Goal: Communication & Community: Ask a question

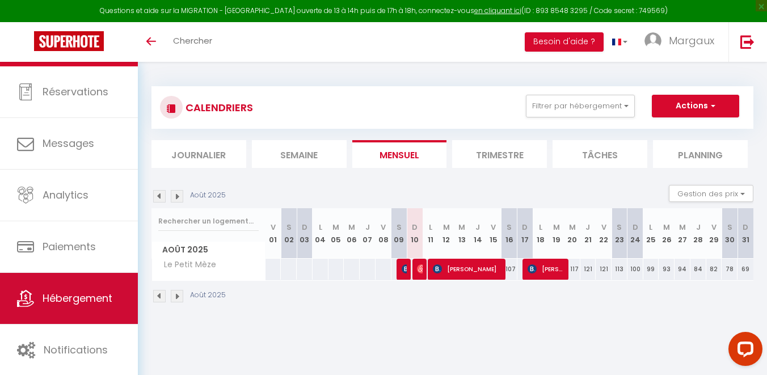
click at [68, 288] on link "Hébergement" at bounding box center [69, 298] width 138 height 51
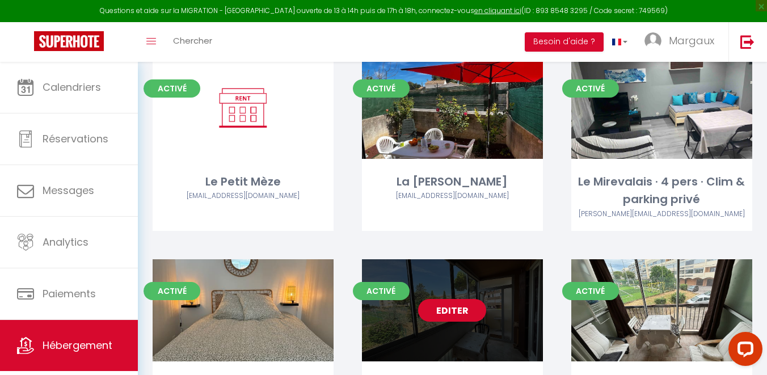
scroll to position [301, 0]
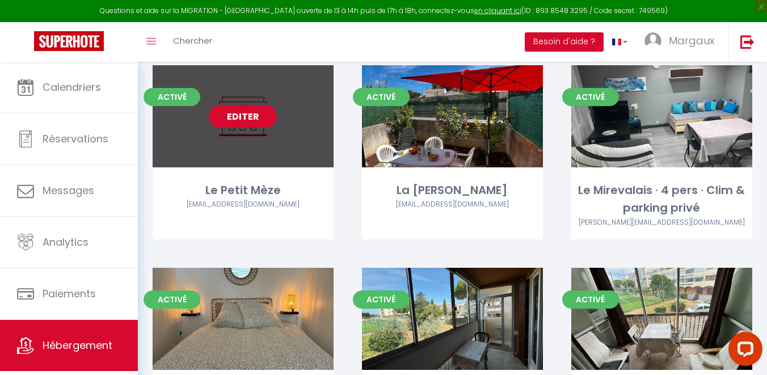
click at [233, 121] on link "Editer" at bounding box center [243, 116] width 68 height 23
select select "3"
select select "2"
select select "1"
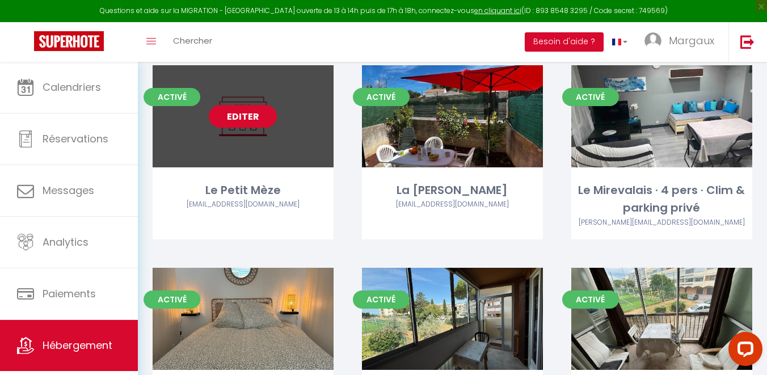
select select "1"
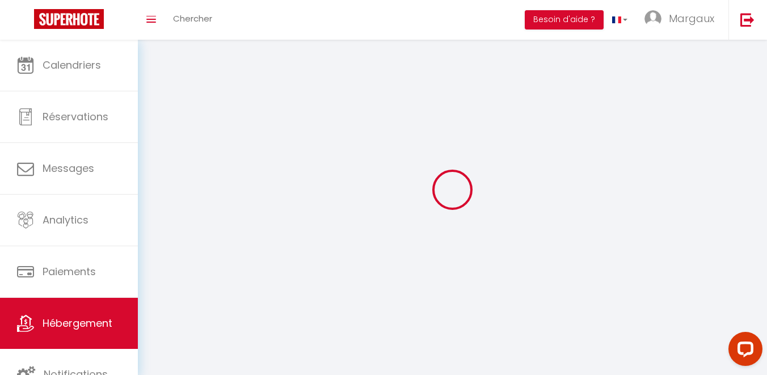
select select
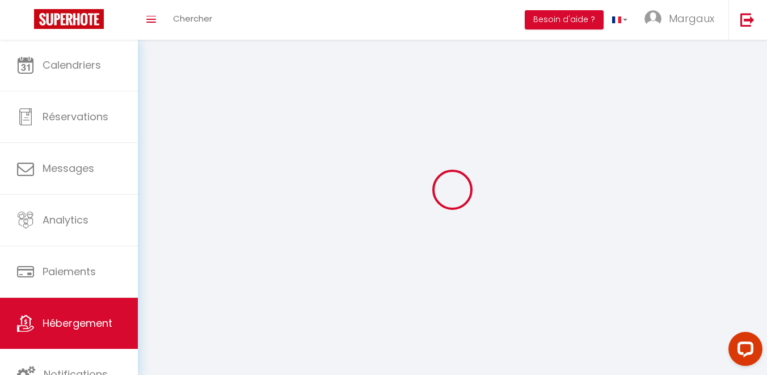
checkbox input "false"
select select
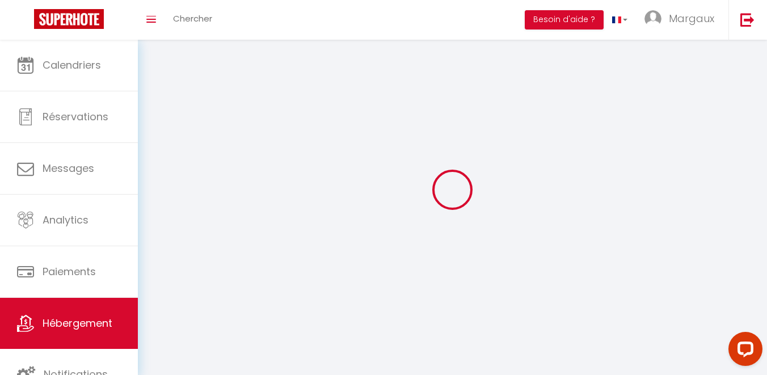
select select
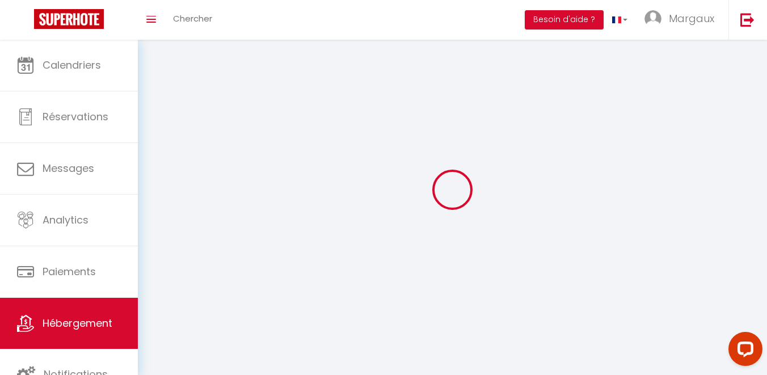
select select
checkbox input "false"
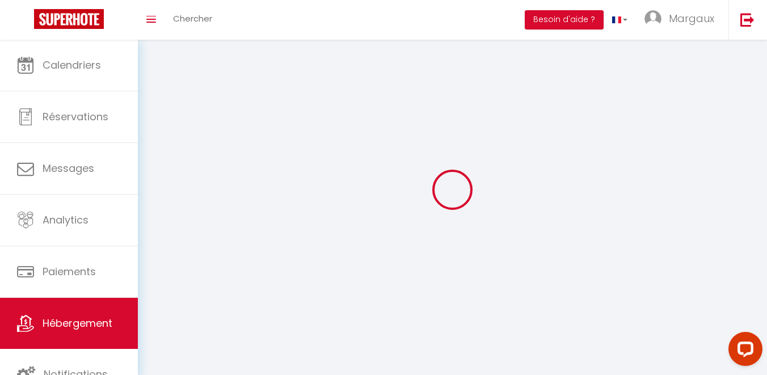
checkbox input "false"
select select
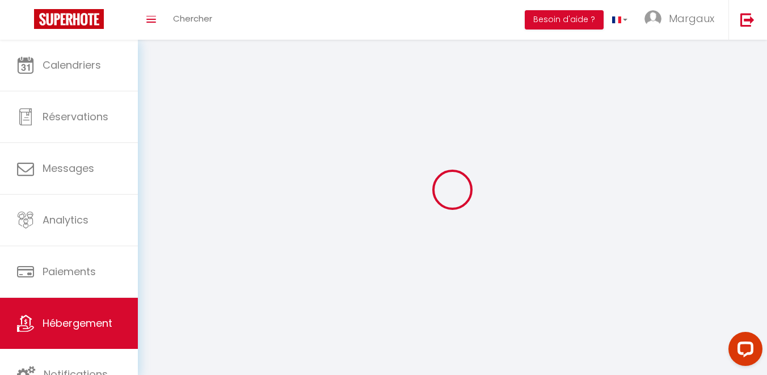
select select
checkbox input "false"
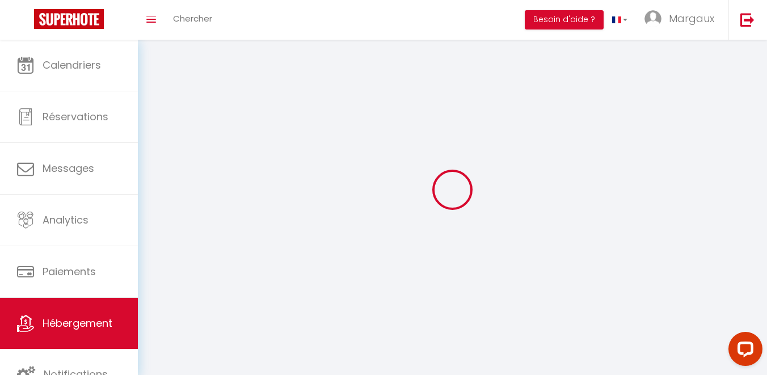
checkbox input "false"
select select
select select "1"
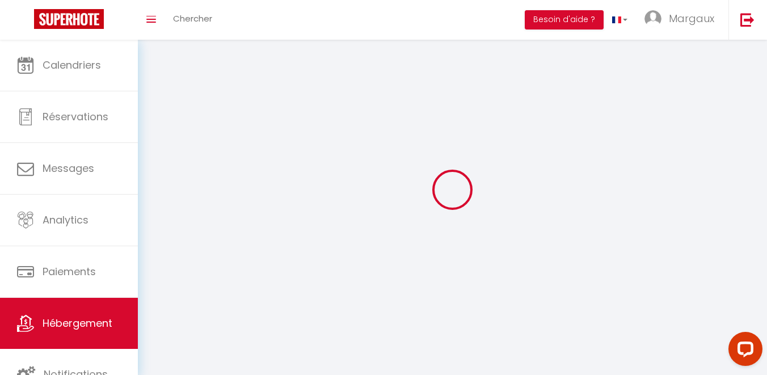
select select
select select "28"
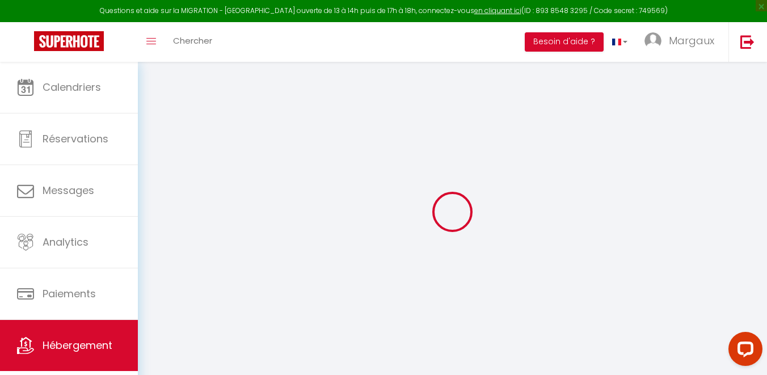
select select
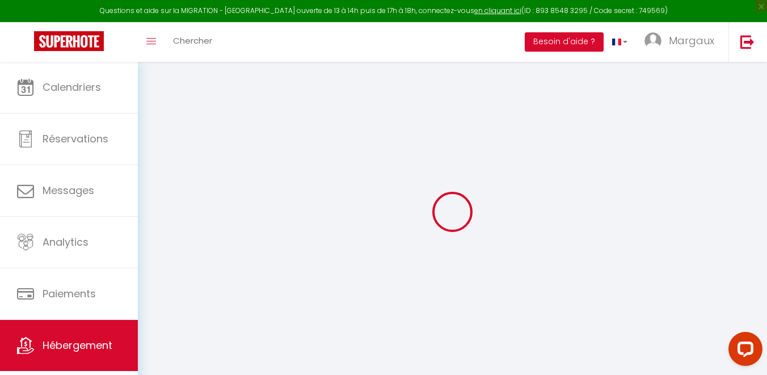
select select
checkbox input "false"
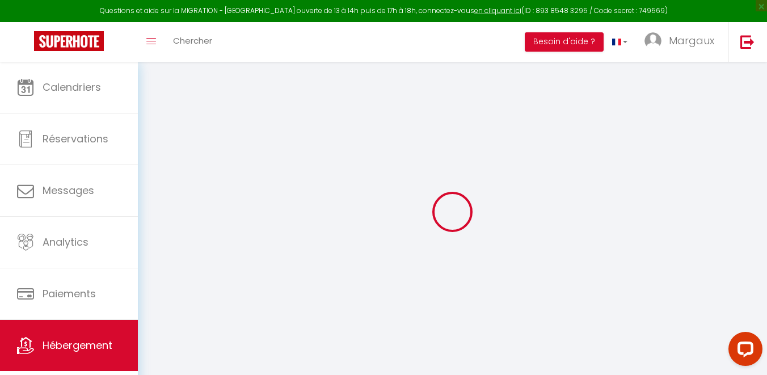
select select
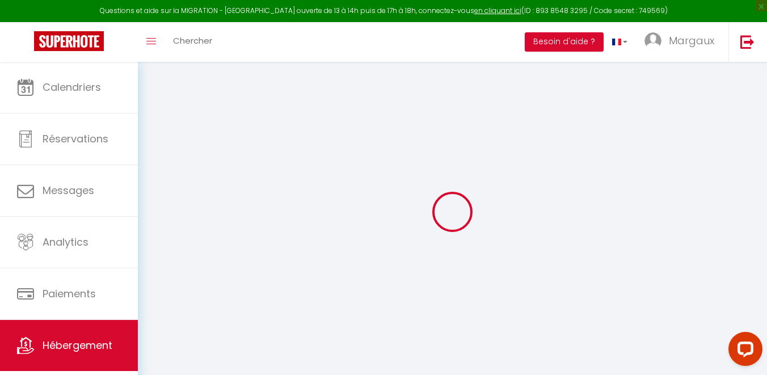
select select
checkbox input "false"
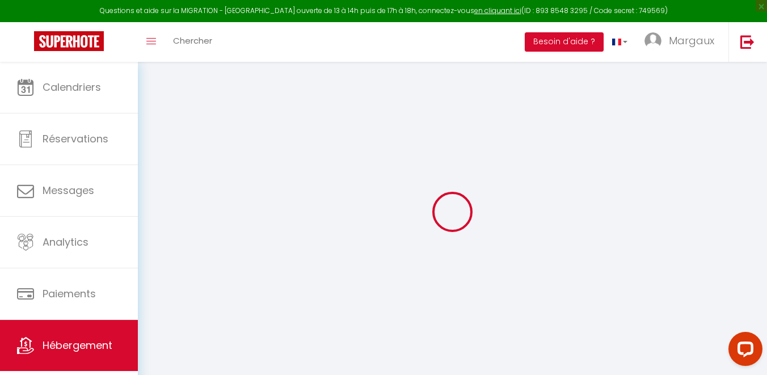
checkbox input "false"
select select
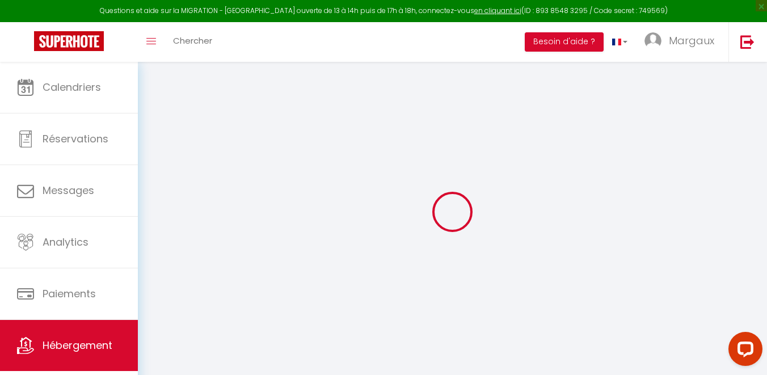
select select
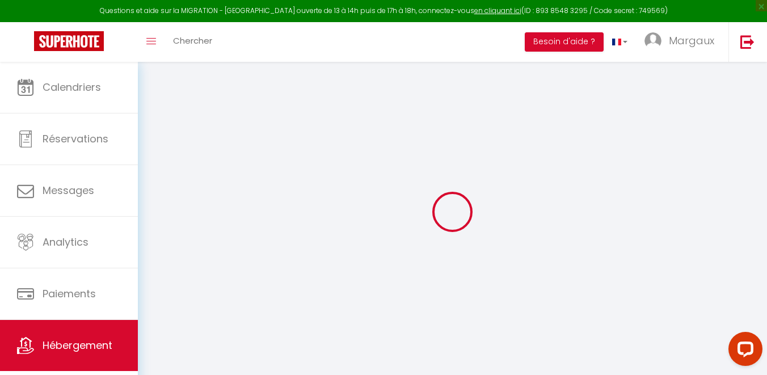
checkbox input "false"
select select
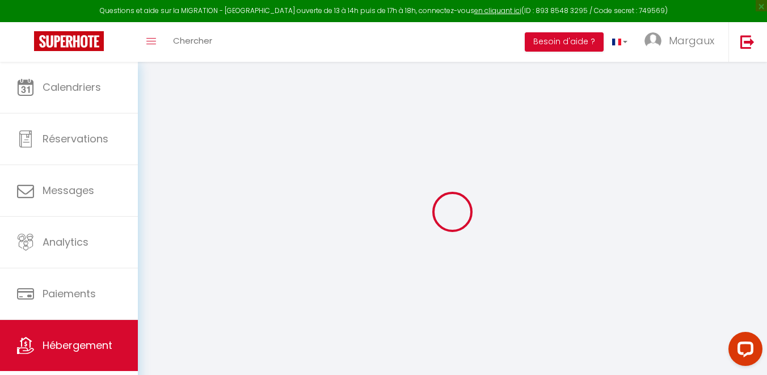
select select
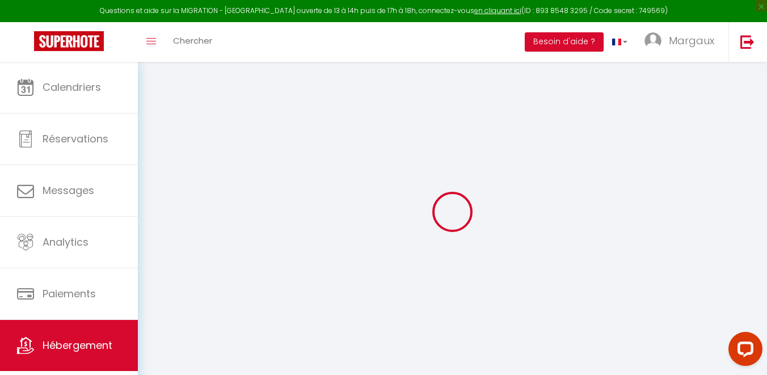
select select
checkbox input "false"
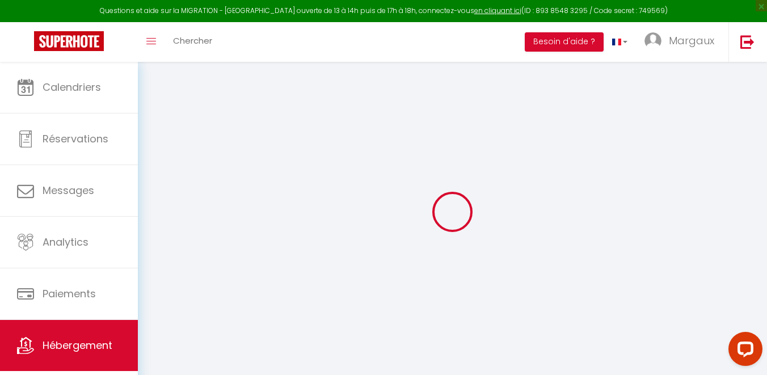
checkbox input "false"
select select
type input "Le Petit Mèze"
type input "[PERSON_NAME]"
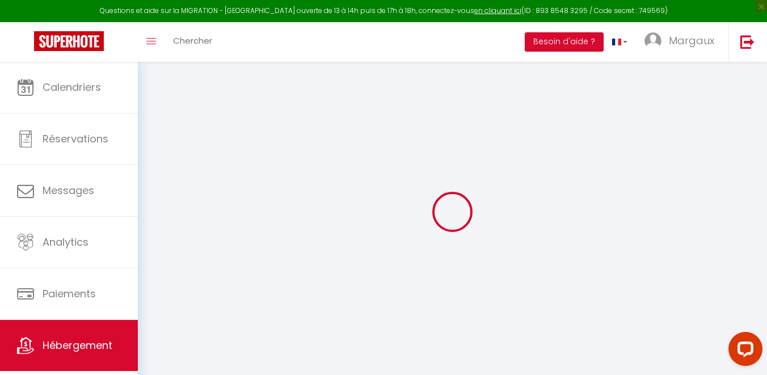
type input "Chidaine"
type input "[STREET_ADDRESS]"
type input "34140"
type input "Meze"
select select "2"
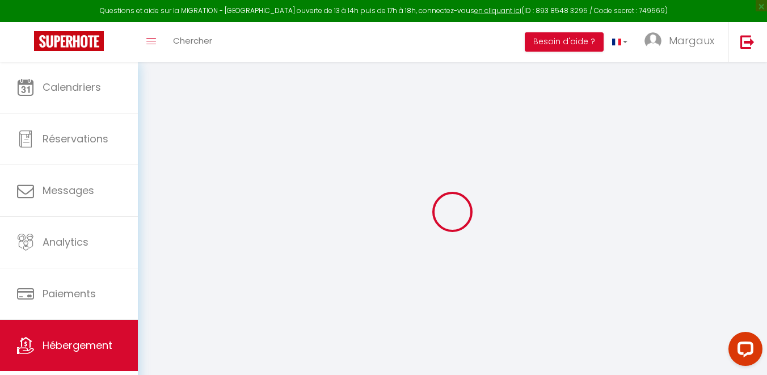
type input "70"
type input "40"
type input "100"
select select
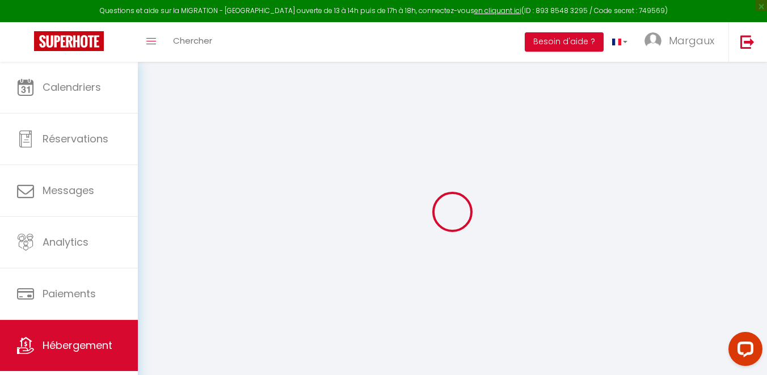
select select
type input "[STREET_ADDRESS]"
type input "34140"
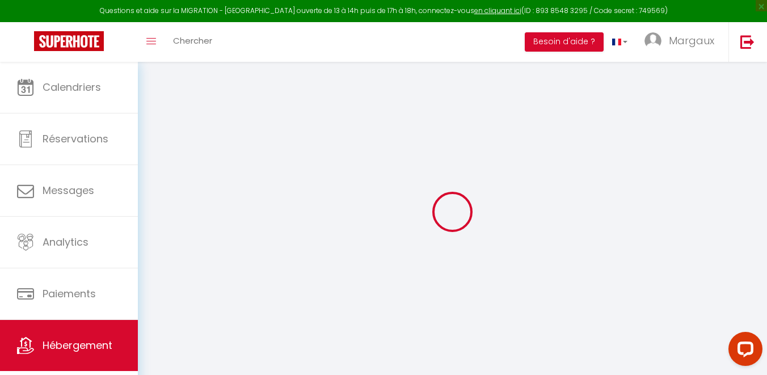
type input "Meze"
type input "[EMAIL_ADDRESS][DOMAIN_NAME]"
select select "11281"
checkbox input "false"
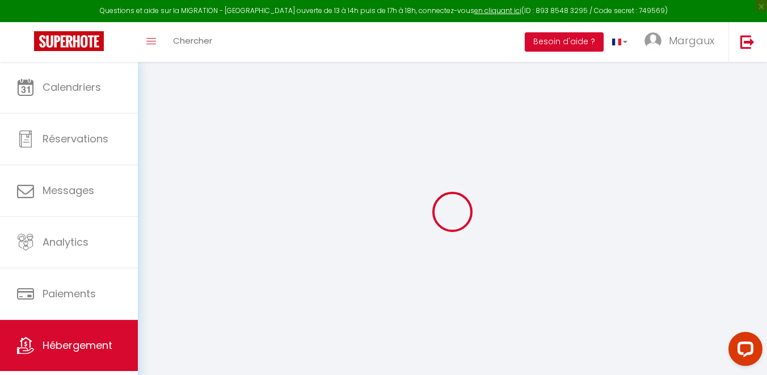
checkbox input "false"
type input "0"
select select
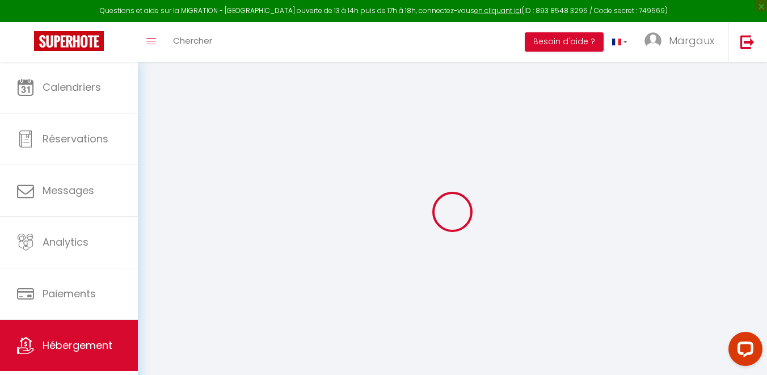
select select
checkbox input "false"
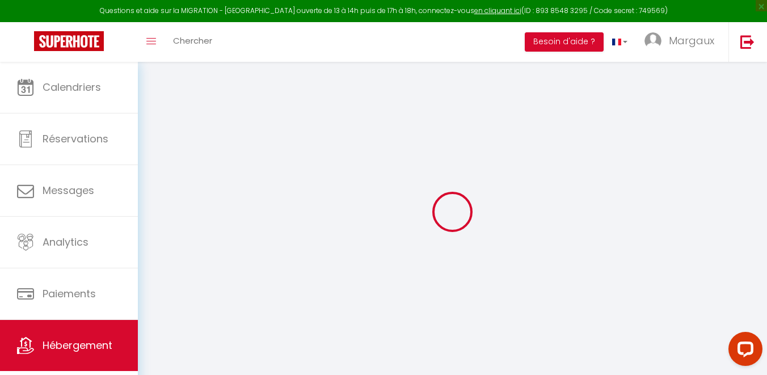
checkbox input "false"
select select
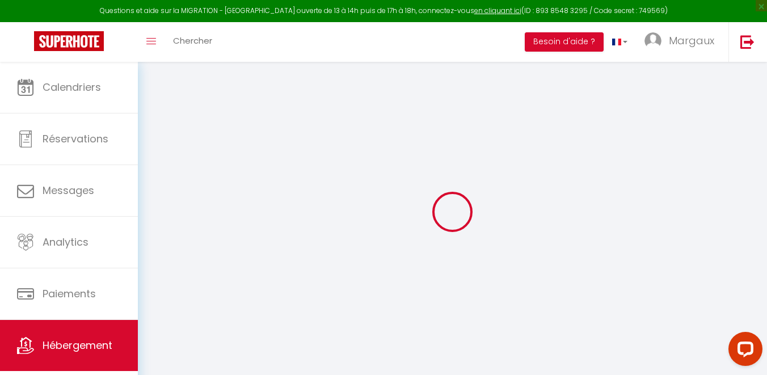
select select
checkbox input "false"
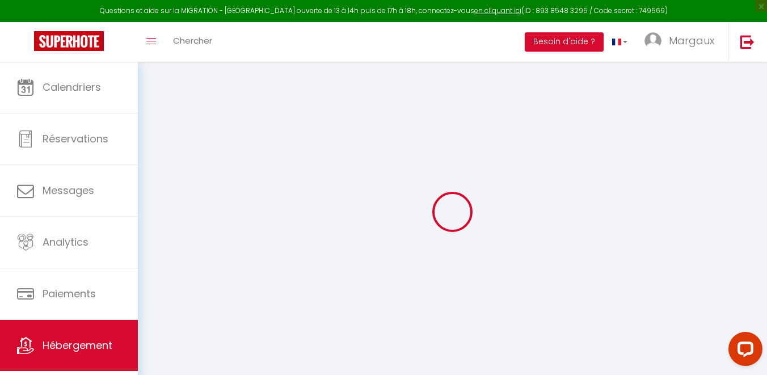
checkbox input "false"
select select
checkbox input "false"
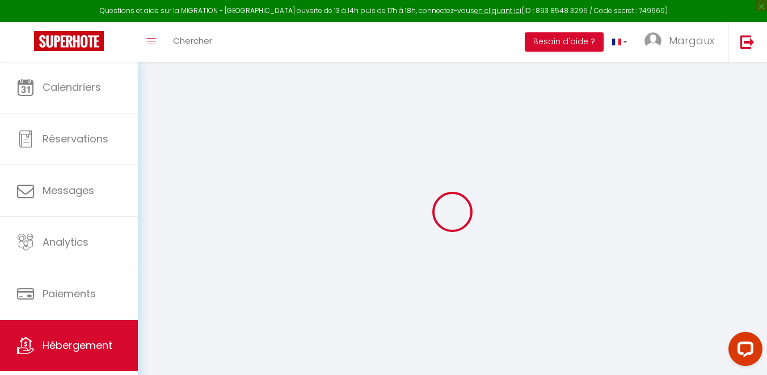
checkbox input "false"
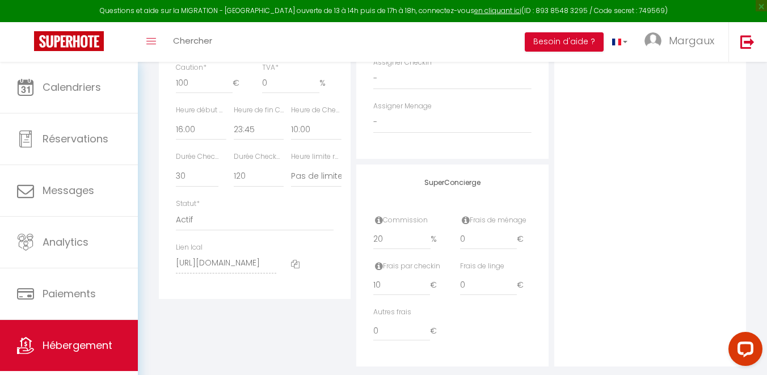
scroll to position [624, 0]
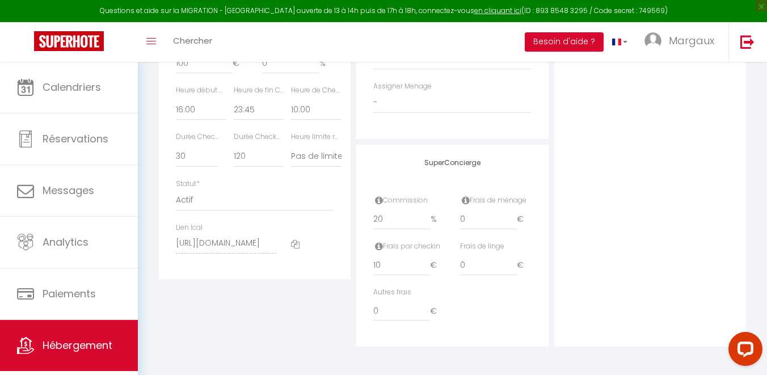
checkbox input "false"
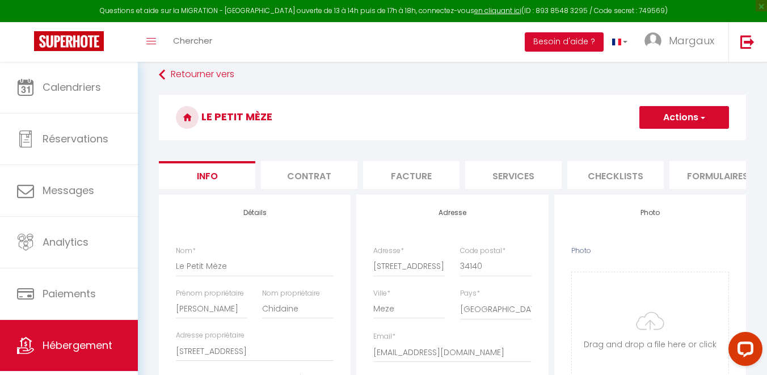
scroll to position [6, 0]
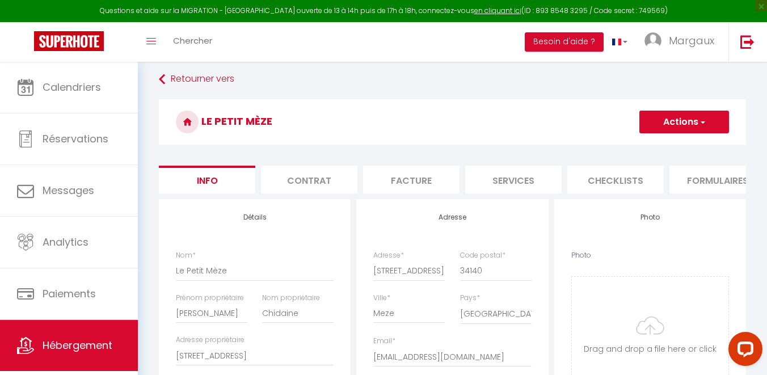
click at [527, 183] on li "Services" at bounding box center [513, 180] width 96 height 28
select select
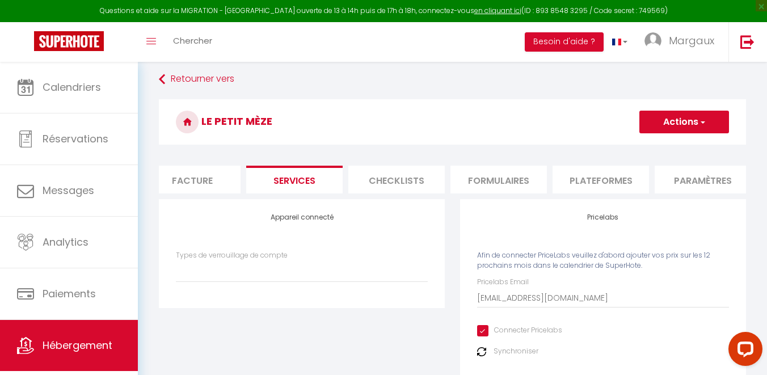
scroll to position [0, 266]
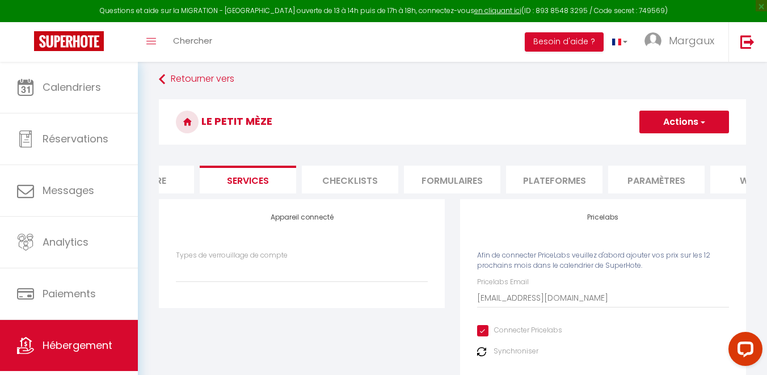
click at [523, 183] on li "Plateformes" at bounding box center [554, 180] width 96 height 28
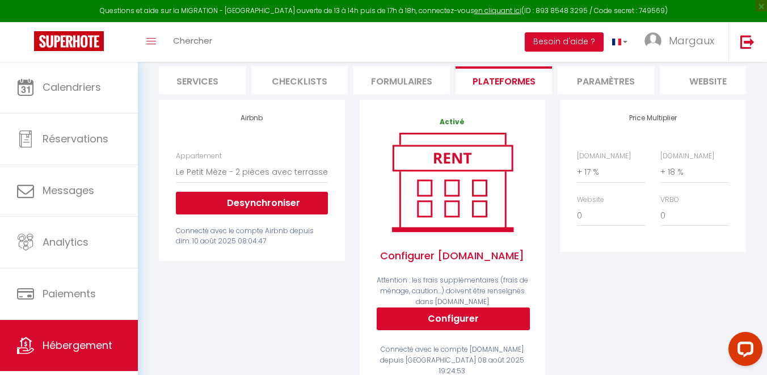
scroll to position [0, 434]
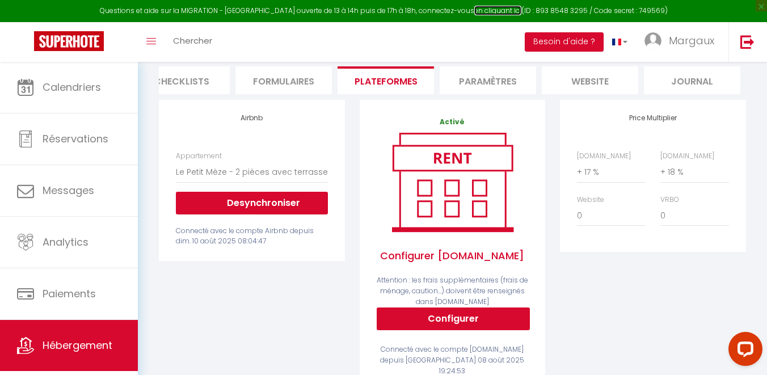
click at [485, 10] on link "en cliquant ici" at bounding box center [497, 11] width 47 height 10
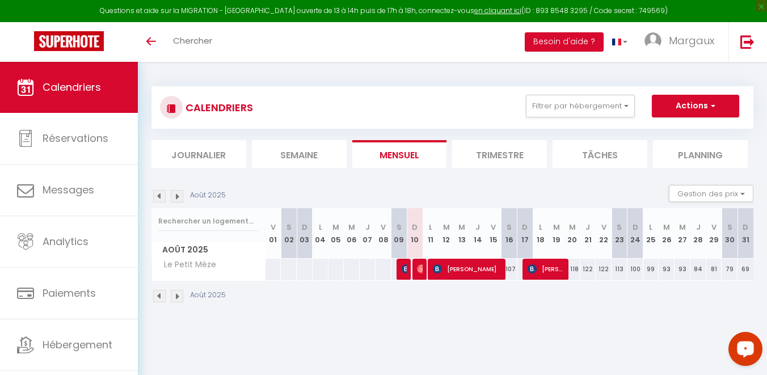
click at [745, 347] on circle "Open LiveChat chat widget" at bounding box center [746, 348] width 2 height 2
click at [420, 268] on img at bounding box center [421, 268] width 9 height 9
select select "OK"
select select "0"
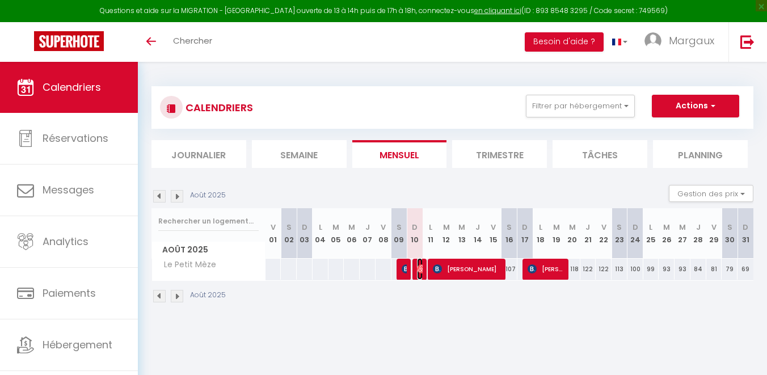
select select "0"
select select "1"
select select
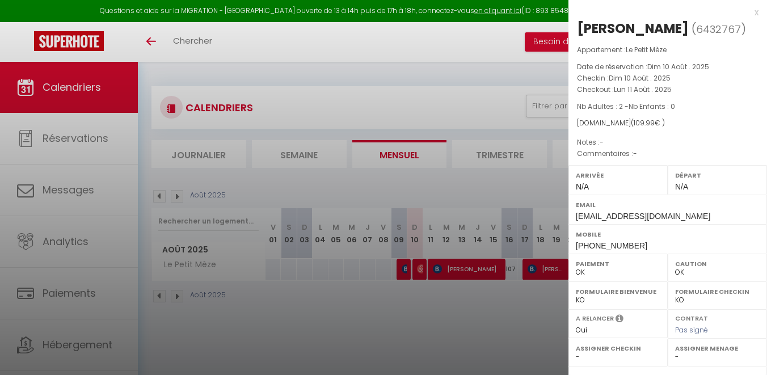
click at [421, 273] on div at bounding box center [383, 187] width 767 height 375
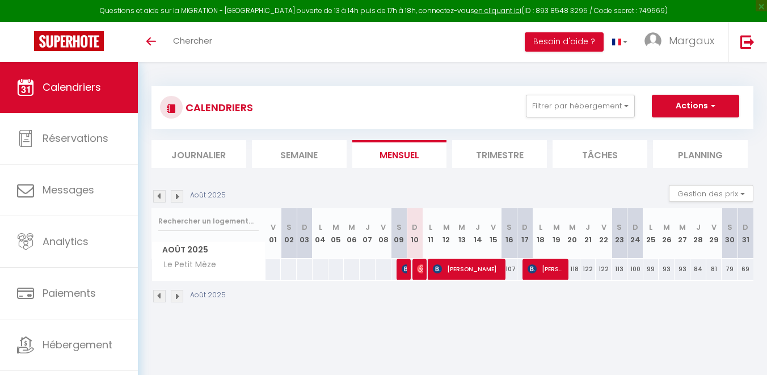
click at [438, 160] on li "Mensuel" at bounding box center [399, 154] width 95 height 28
select select "0"
click at [421, 265] on img at bounding box center [421, 268] width 9 height 9
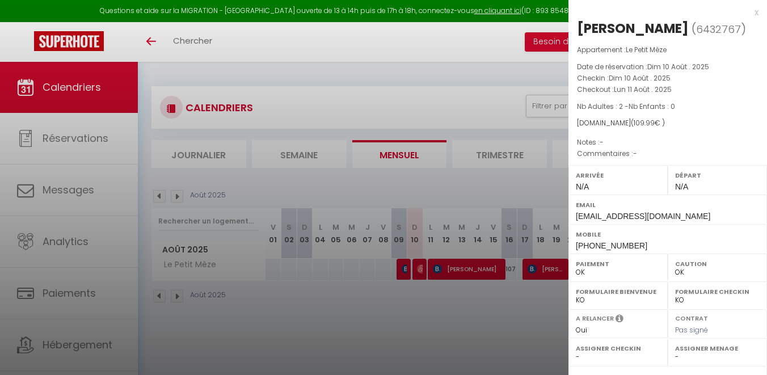
click at [283, 184] on div at bounding box center [383, 187] width 767 height 375
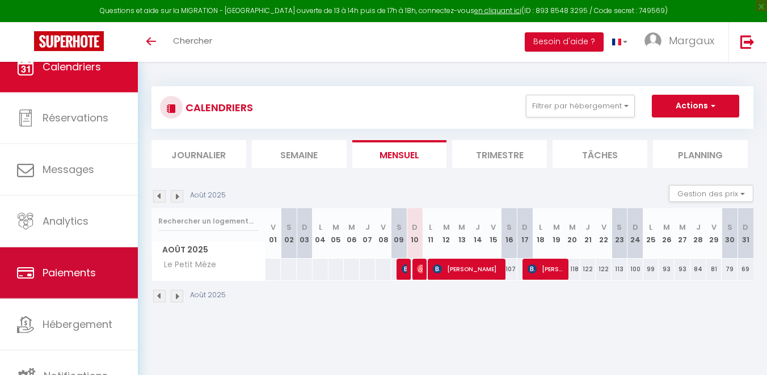
scroll to position [23, 0]
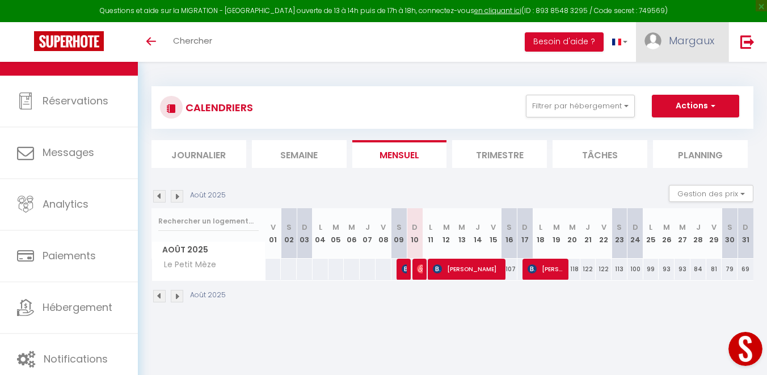
click at [701, 29] on link "Margaux" at bounding box center [682, 42] width 92 height 40
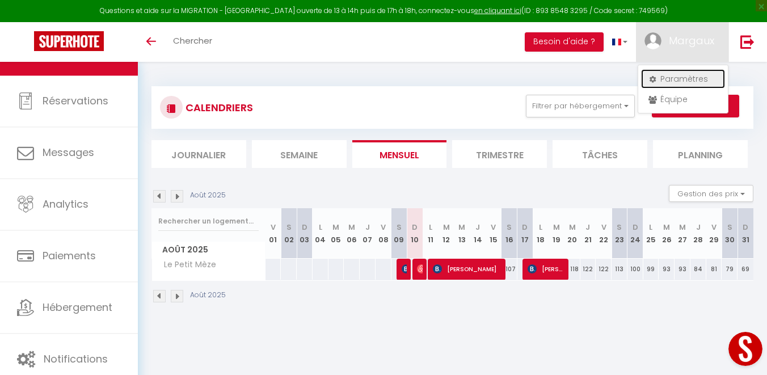
click at [674, 82] on link "Paramètres" at bounding box center [683, 78] width 84 height 19
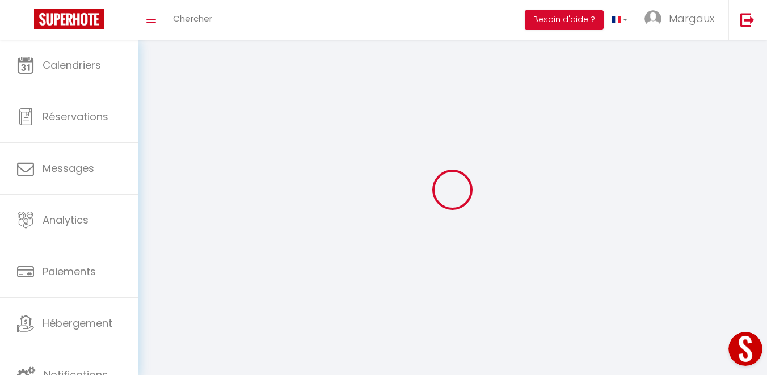
type input "Margaux"
type input "Lenfant"
type input "0766913536"
type input "44 avenue des hauts de fontcaude"
type input "34990"
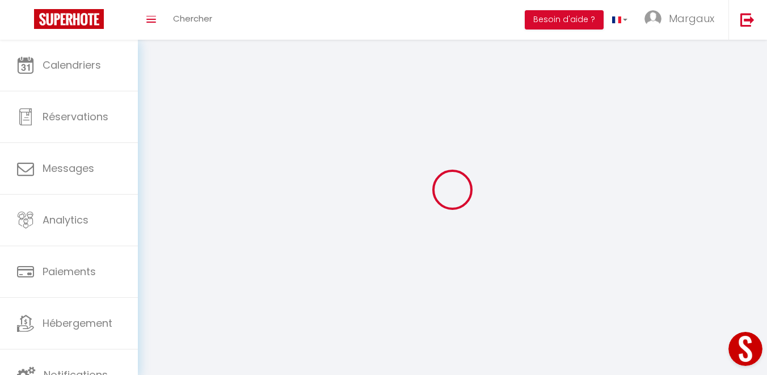
type input "JUVIGNAC"
type input "ChZtoPxIDWfFmd9DJHvH4Ibik"
type input "4FiwtLk5mfNESlZHSDvCfyqIv"
type input "ChZtoPxIDWfFmd9DJHvH4Ibik"
type input "4FiwtLk5mfNESlZHSDvCfyqIv"
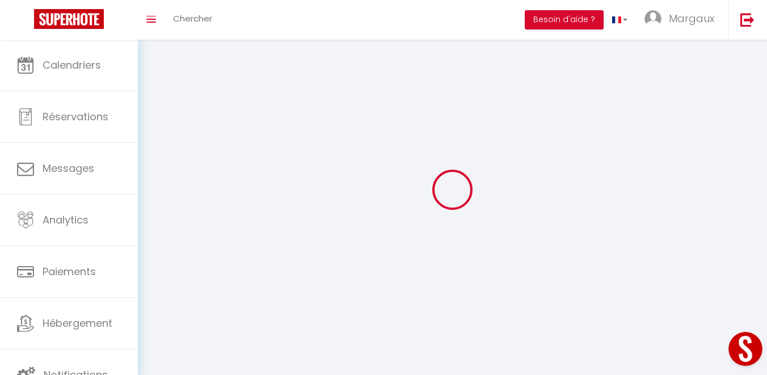
type input "https://app.superhote.com/#/get-available-rentals/4FiwtLk5mfNESlZHSDvCfyqIv"
select select "28"
select select "fr"
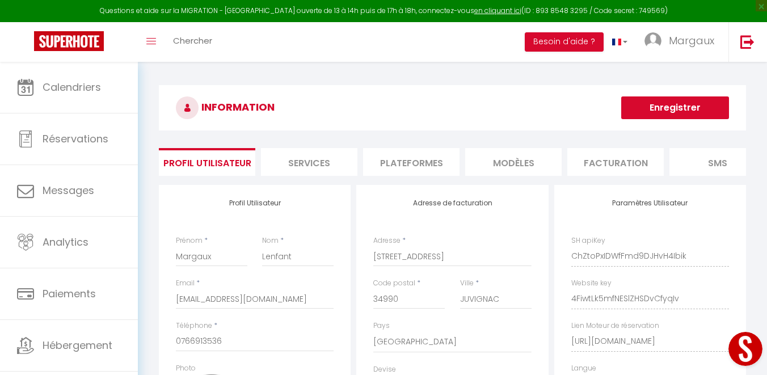
click at [395, 159] on li "Plateformes" at bounding box center [411, 162] width 96 height 28
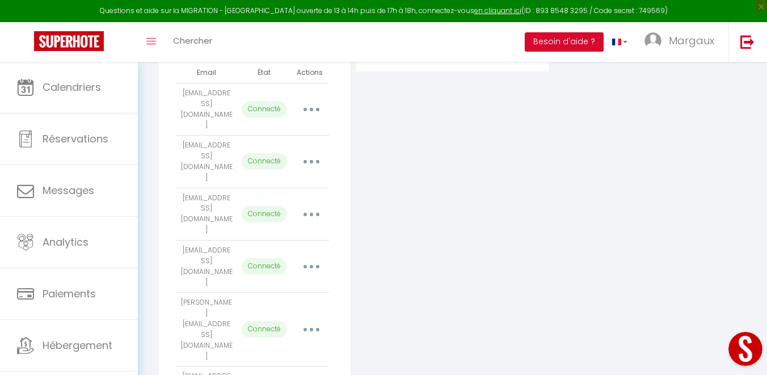
scroll to position [271, 0]
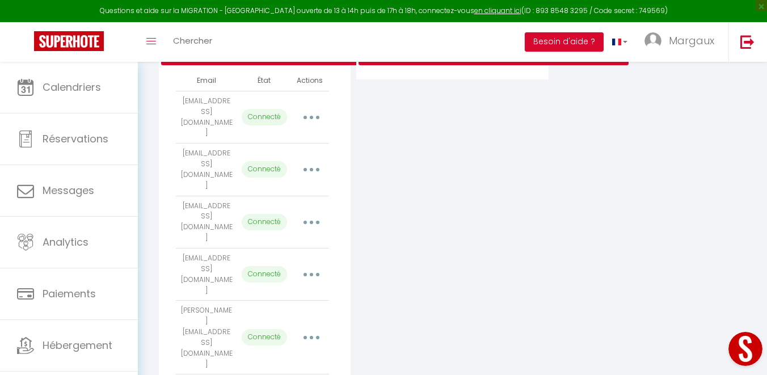
click at [312, 168] on icon "button" at bounding box center [311, 169] width 3 height 3
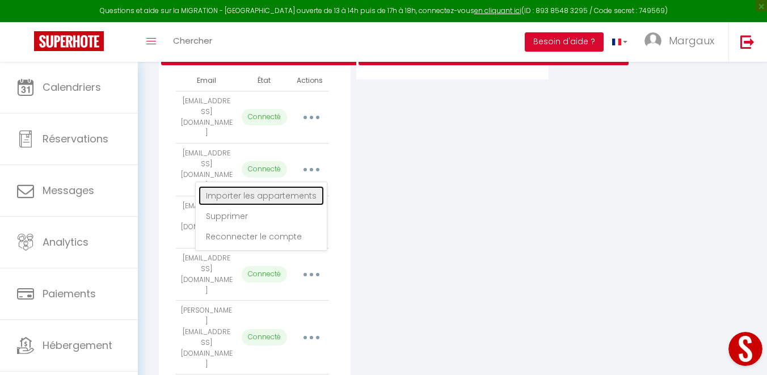
click at [294, 186] on link "Importer les appartements" at bounding box center [261, 195] width 125 height 19
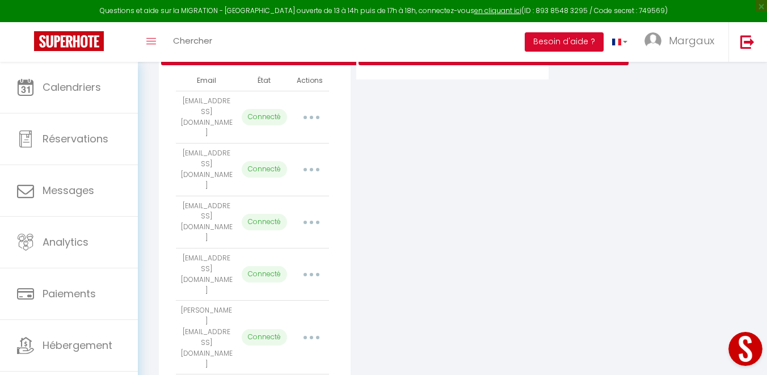
select select "59686"
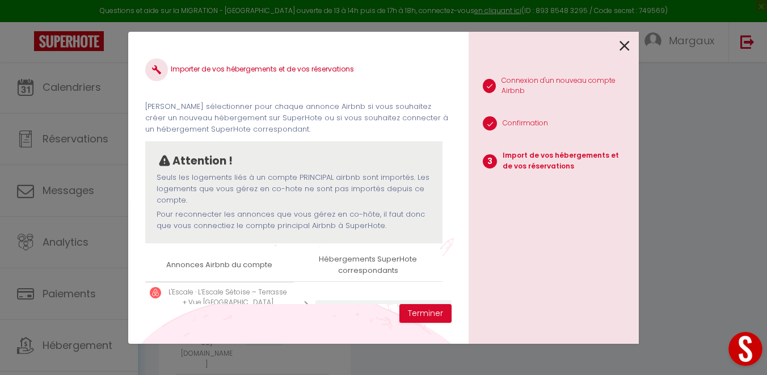
scroll to position [44, 0]
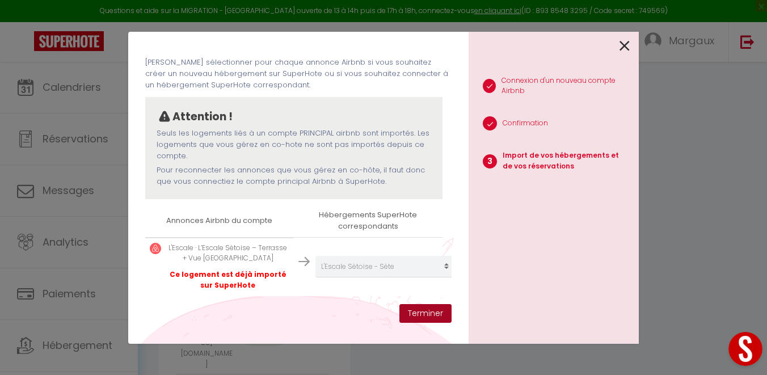
click at [433, 312] on button "Terminer" at bounding box center [426, 313] width 52 height 19
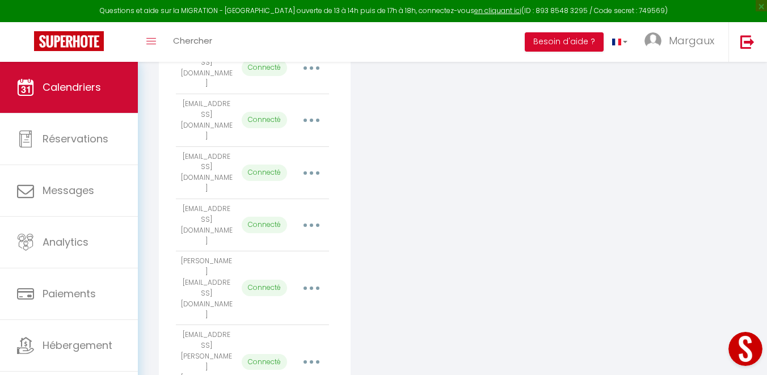
scroll to position [1, 0]
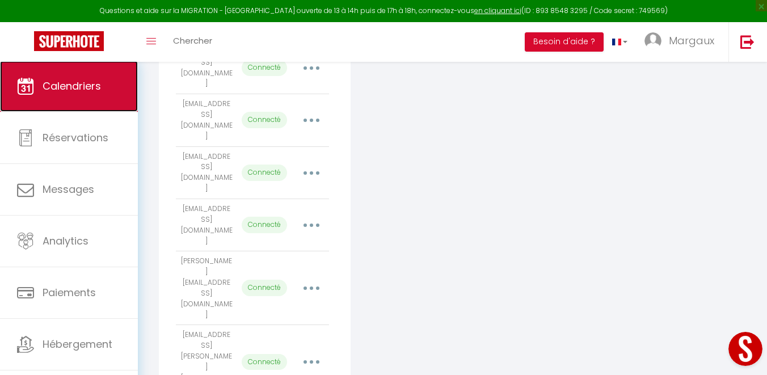
click at [84, 75] on link "Calendriers" at bounding box center [69, 86] width 138 height 51
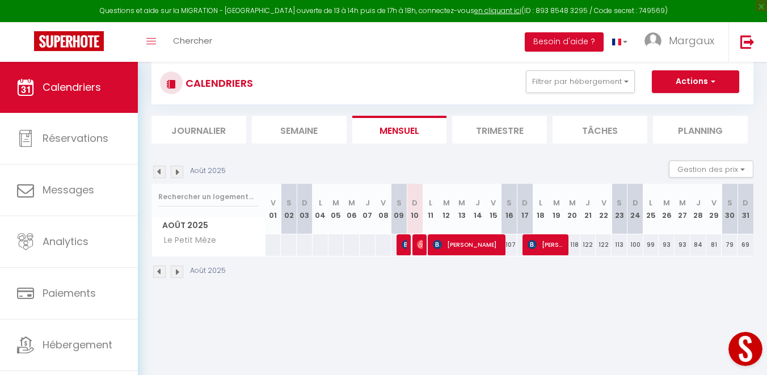
scroll to position [41, 0]
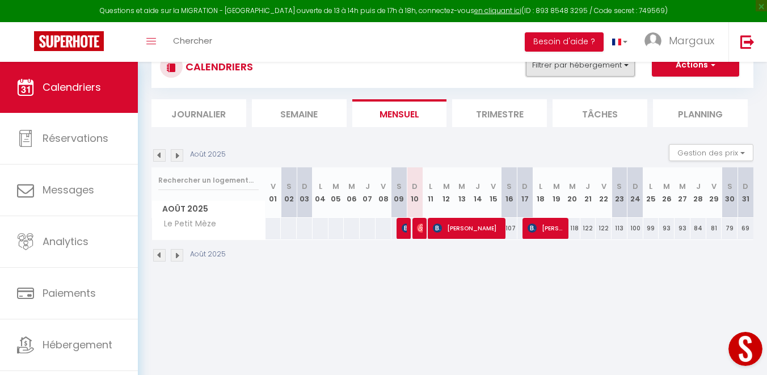
click at [619, 73] on button "Filtrer par hébergement" at bounding box center [580, 65] width 109 height 23
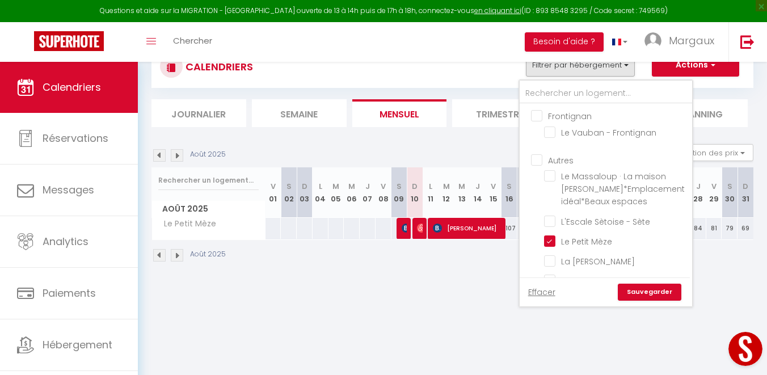
click at [539, 117] on input "Frontignan" at bounding box center [617, 115] width 173 height 11
checkbox input "true"
checkbox input "false"
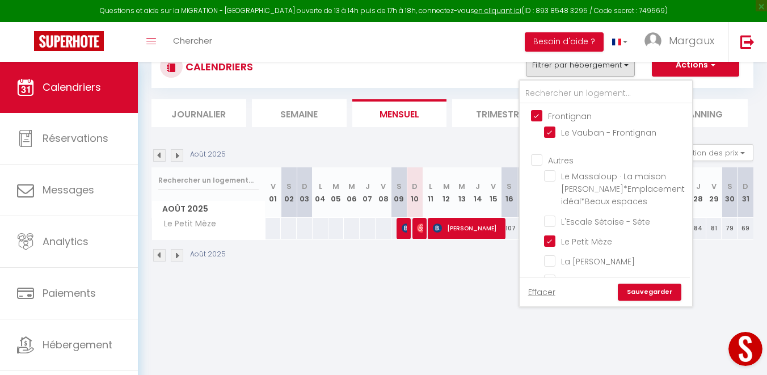
checkbox input "false"
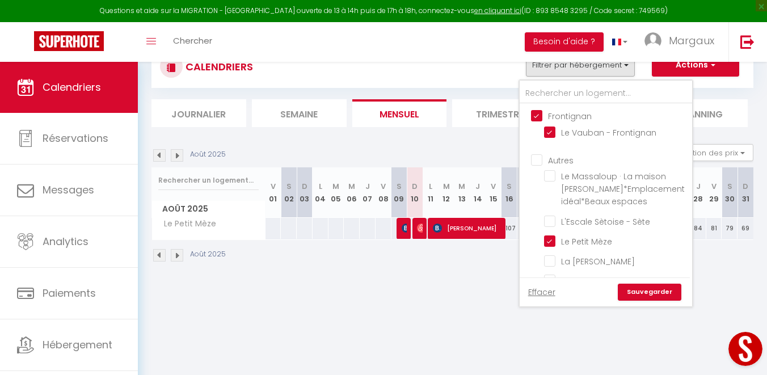
click at [535, 161] on input "Autres" at bounding box center [617, 159] width 173 height 11
checkbox input "true"
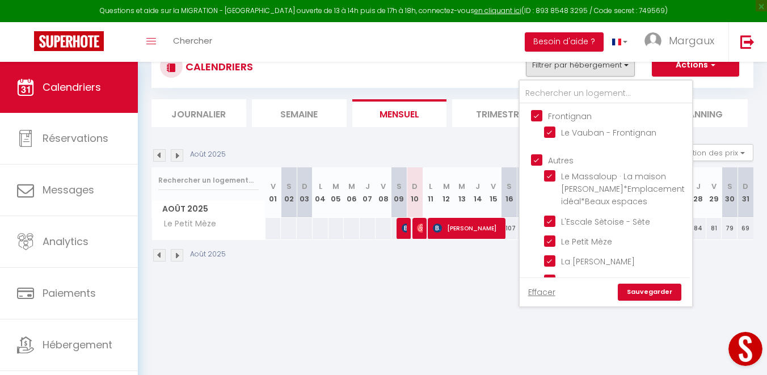
checkbox input "true"
click at [650, 303] on div "Effacer Sauvegarder" at bounding box center [605, 291] width 170 height 29
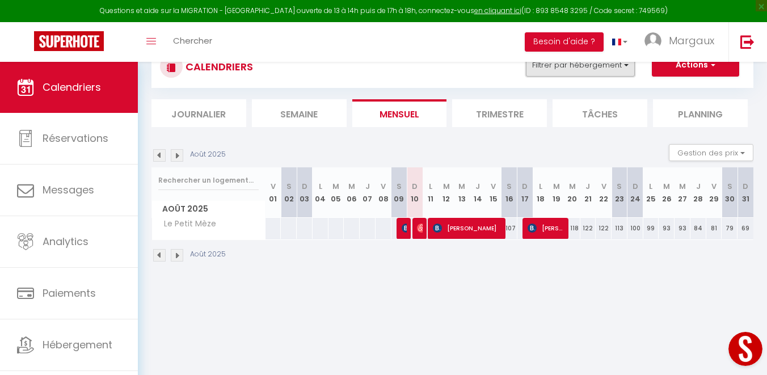
click at [597, 72] on button "Filtrer par hébergement" at bounding box center [580, 65] width 109 height 23
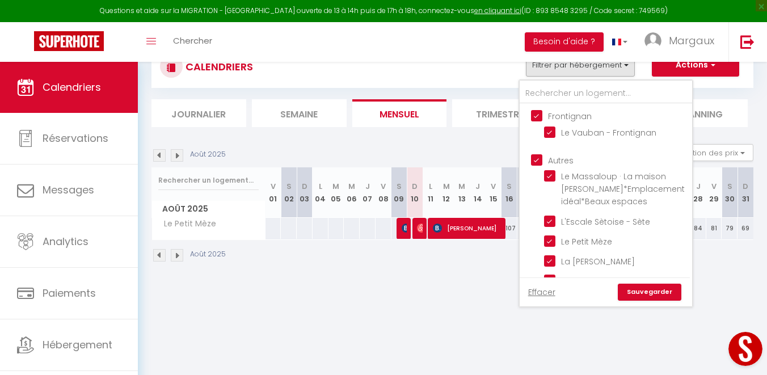
click at [654, 297] on link "Sauvegarder" at bounding box center [650, 292] width 64 height 17
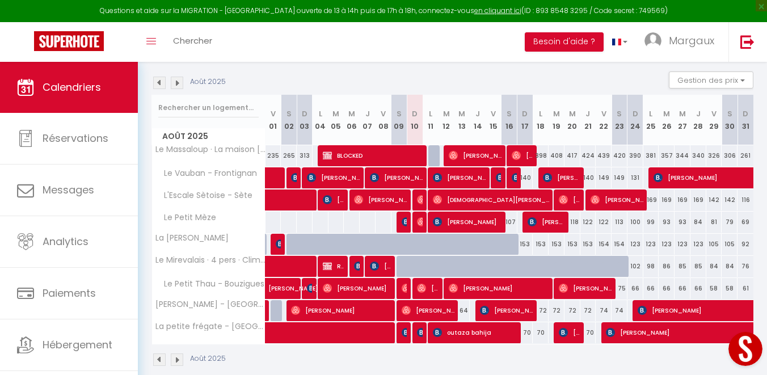
scroll to position [114, 0]
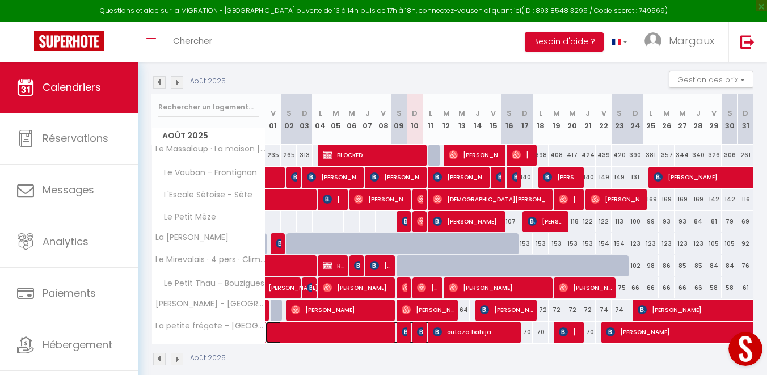
click at [422, 334] on span at bounding box center [380, 333] width 209 height 22
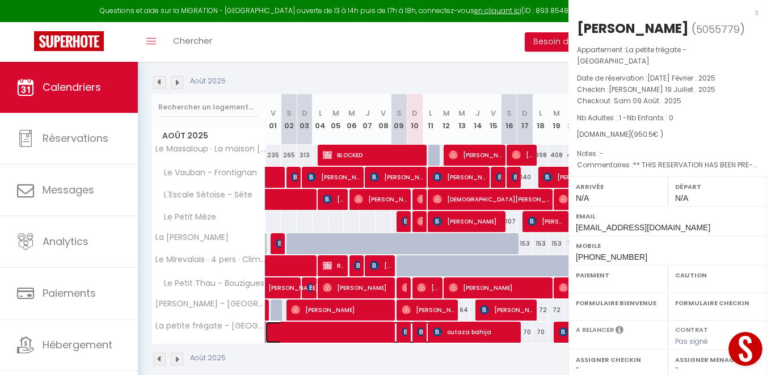
select select "OK"
select select "0"
select select "1"
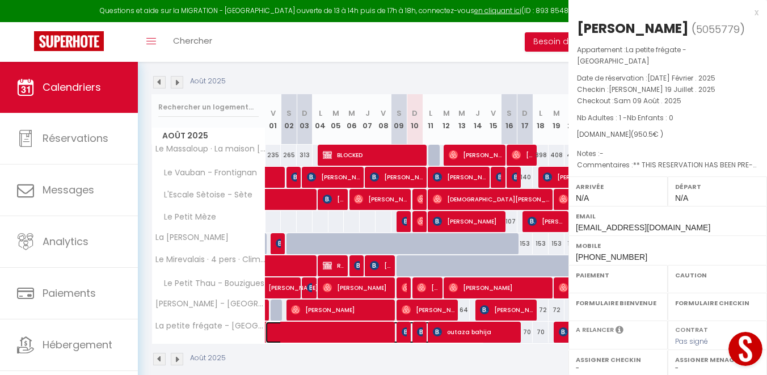
select select
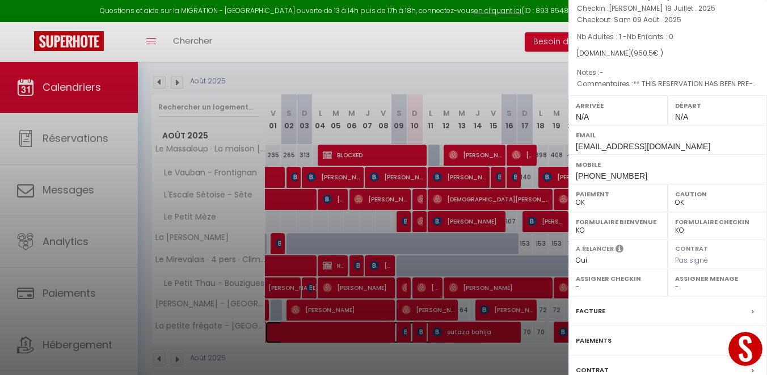
scroll to position [154, 0]
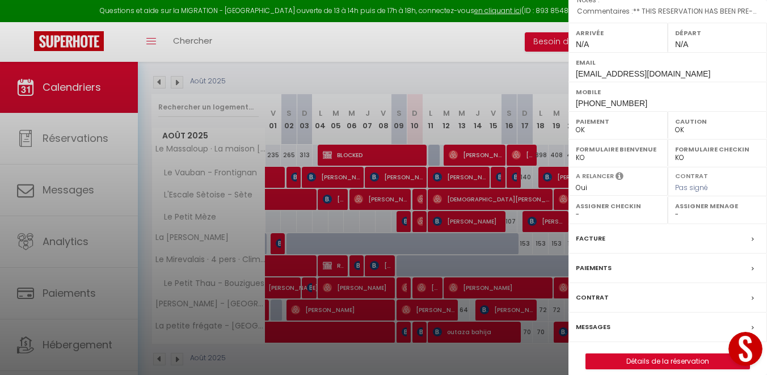
click at [594, 321] on label "Messages" at bounding box center [593, 327] width 35 height 12
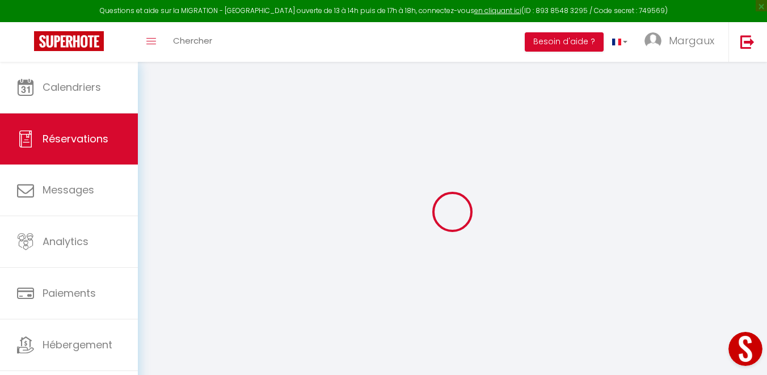
select select
checkbox input "false"
select select
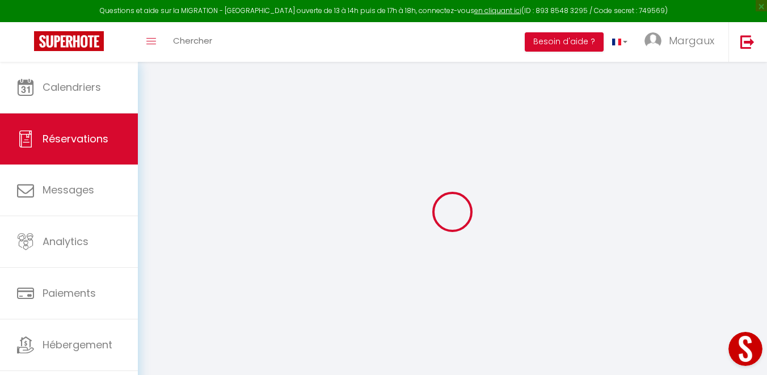
checkbox input "false"
type textarea "** THIS RESERVATION HAS BEEN PRE-PAID ** BOOKING NOTE : Payment charge is EUR 1…"
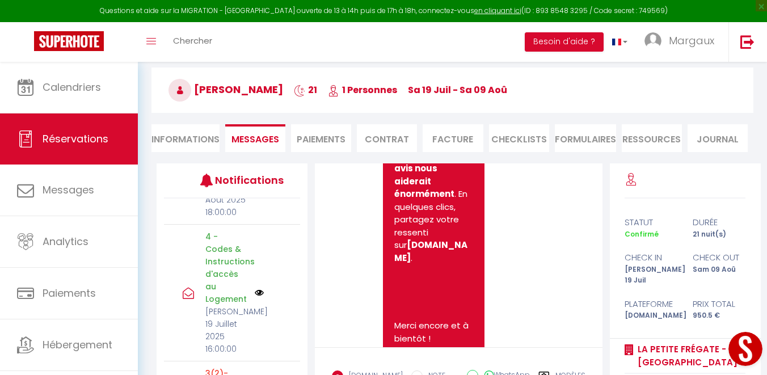
scroll to position [48, 0]
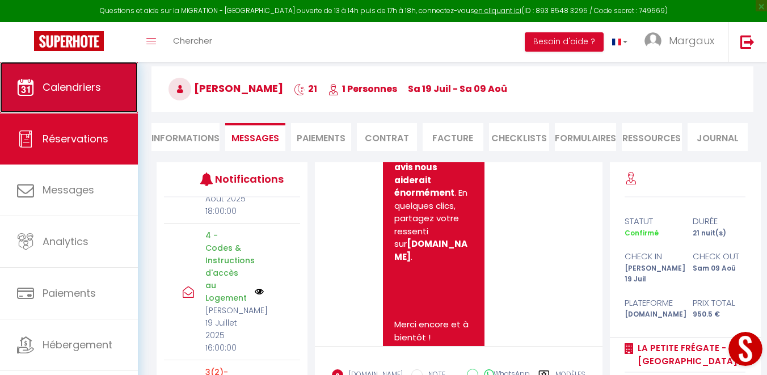
click at [96, 83] on span "Calendriers" at bounding box center [72, 87] width 58 height 14
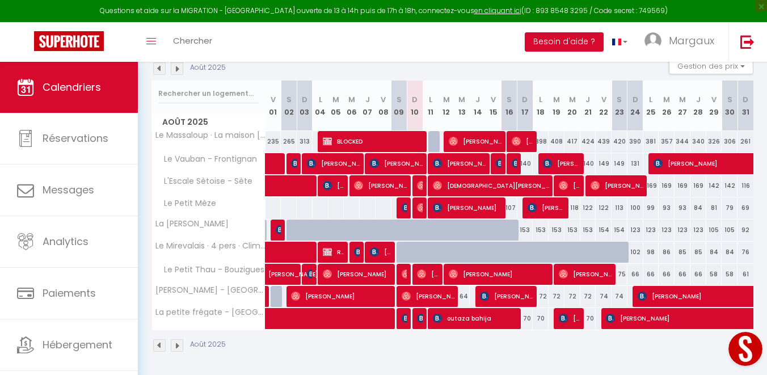
scroll to position [129, 0]
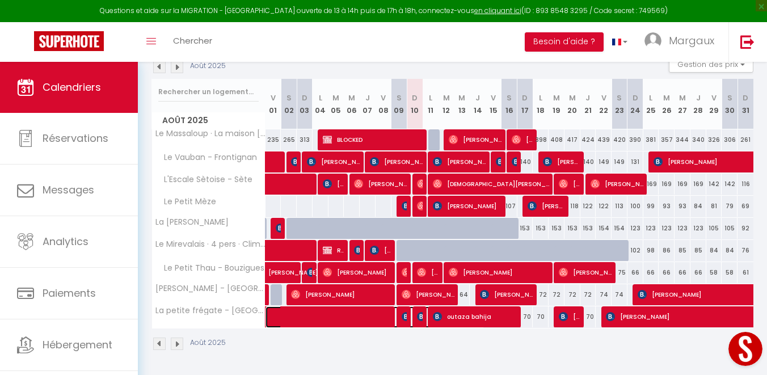
click at [423, 318] on span at bounding box center [380, 317] width 209 height 22
select select "OK"
select select "0"
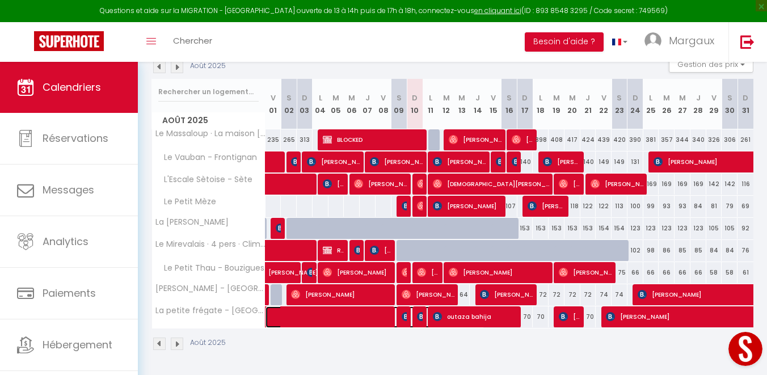
select select "1"
select select
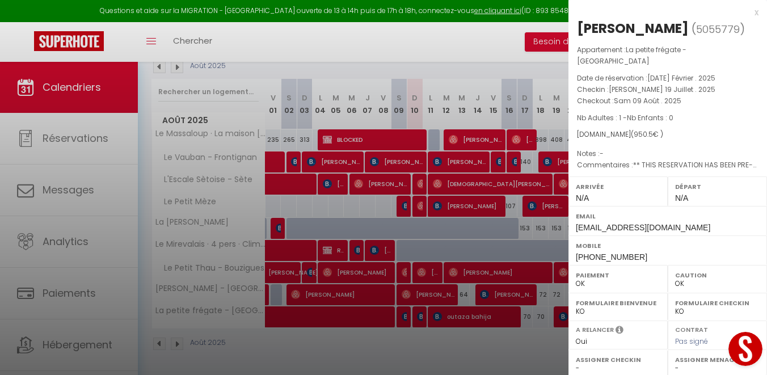
click at [419, 323] on div at bounding box center [383, 187] width 767 height 375
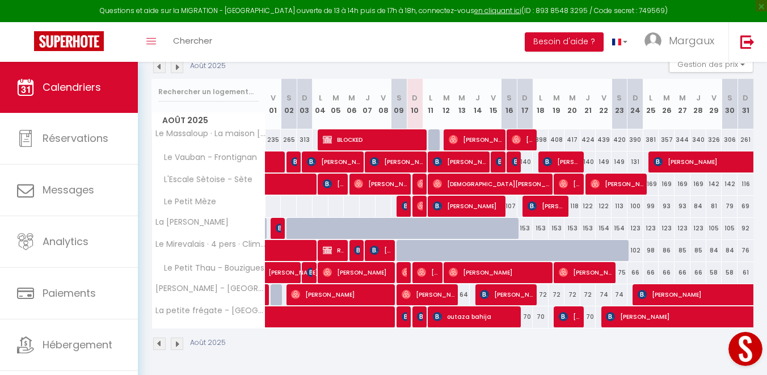
click at [442, 323] on body "Questions et aide sur la MIGRATION - Salle Zoom ouverte de 13 à 14h puis de 17h…" at bounding box center [383, 153] width 767 height 443
click at [419, 322] on span "Thomas Billerit" at bounding box center [419, 317] width 5 height 22
select select "KO"
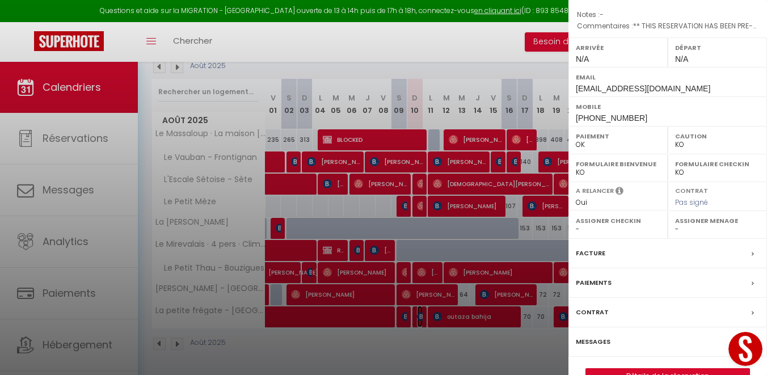
scroll to position [154, 0]
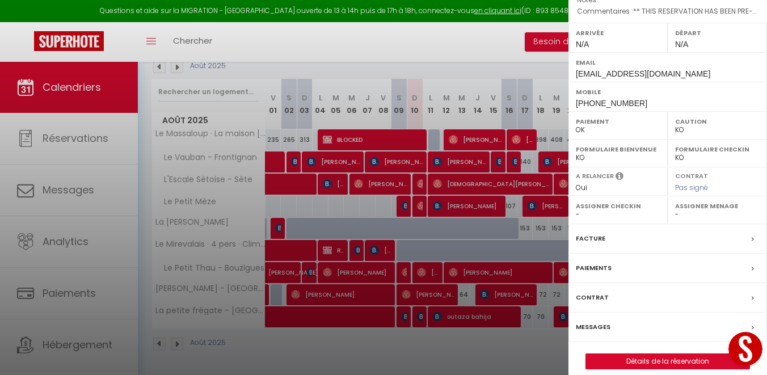
click at [588, 321] on label "Messages" at bounding box center [593, 327] width 35 height 12
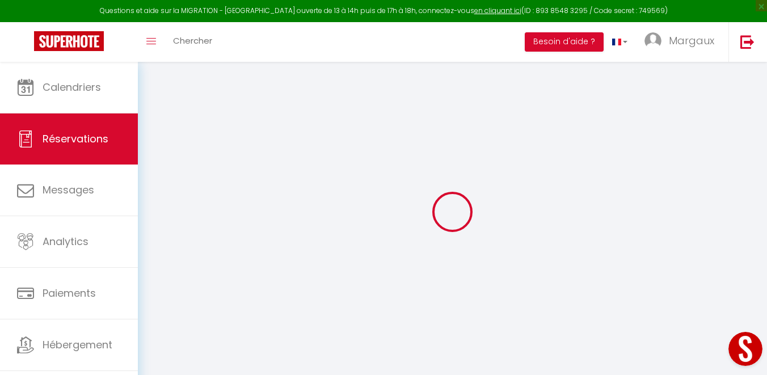
select select
checkbox input "false"
select select
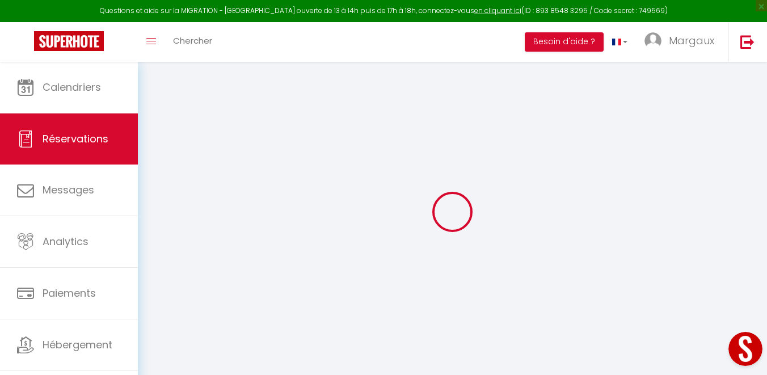
checkbox input "false"
type textarea "** THIS RESERVATION HAS BEEN PRE-PAID ** Approximate time of arrival: between 1…"
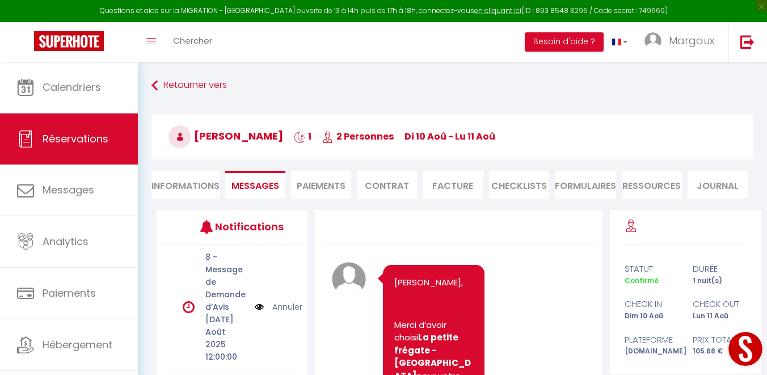
scroll to position [840, 0]
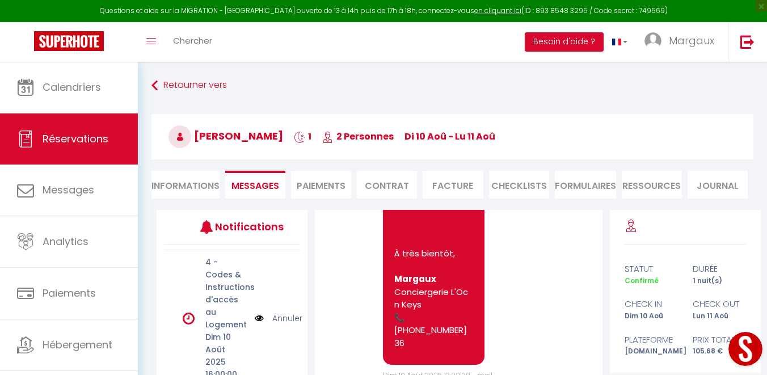
click at [284, 312] on link "Annuler" at bounding box center [287, 318] width 30 height 12
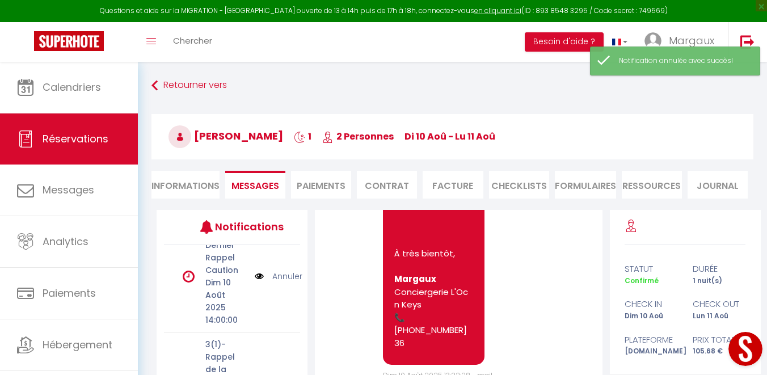
scroll to position [374, 0]
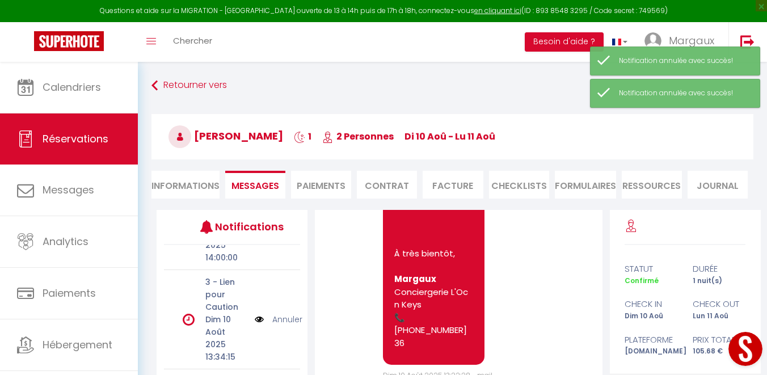
click at [289, 313] on link "Annuler" at bounding box center [287, 319] width 30 height 12
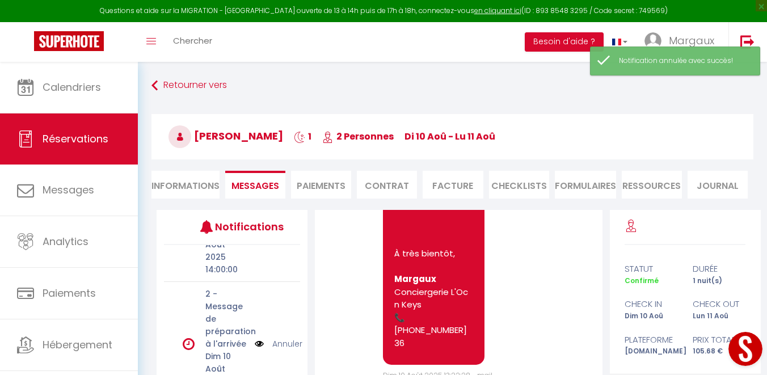
scroll to position [427, 0]
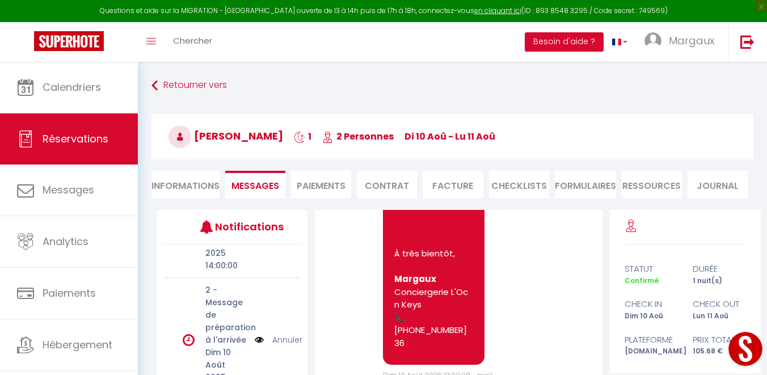
click at [283, 334] on link "Annuler" at bounding box center [287, 340] width 30 height 12
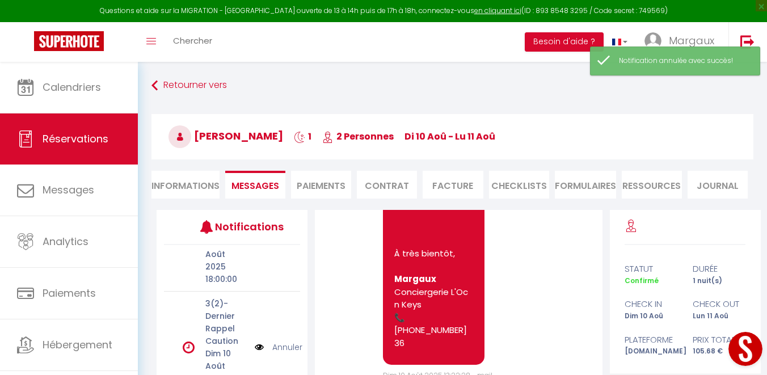
scroll to position [298, 0]
click at [280, 344] on link "Annuler" at bounding box center [287, 350] width 30 height 12
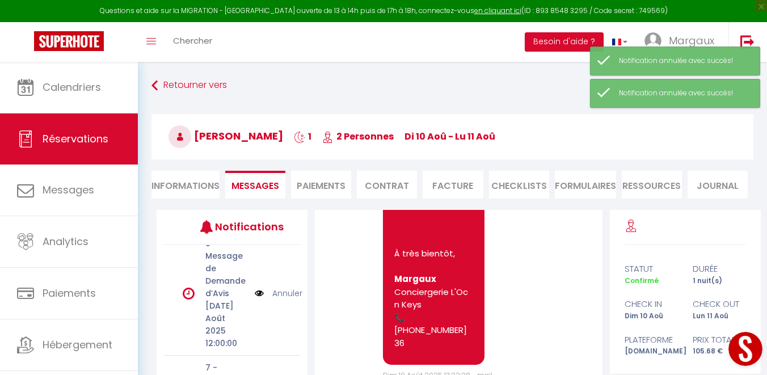
scroll to position [0, 0]
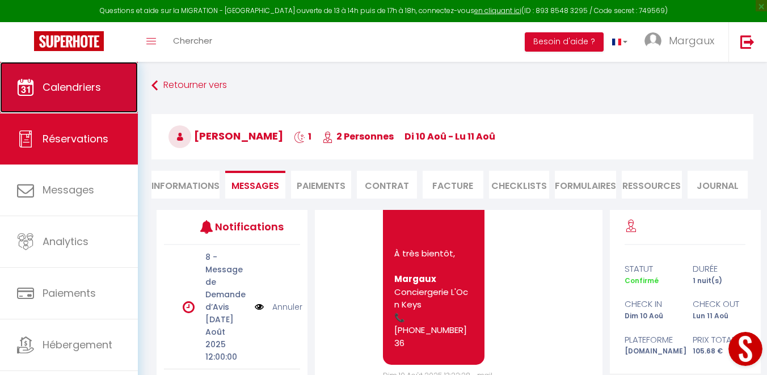
click at [54, 81] on span "Calendriers" at bounding box center [72, 87] width 58 height 14
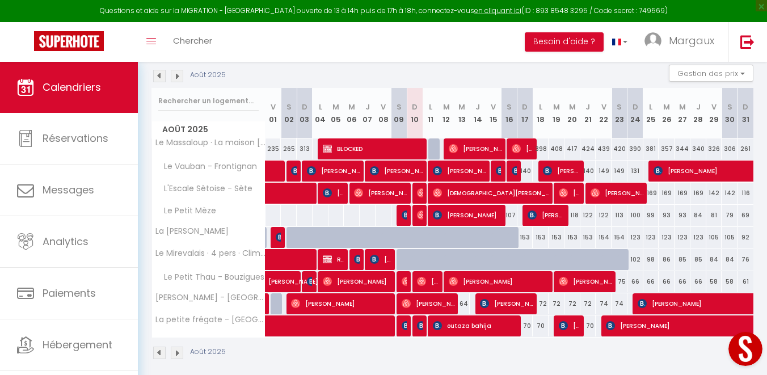
scroll to position [121, 0]
